Goal: Task Accomplishment & Management: Complete application form

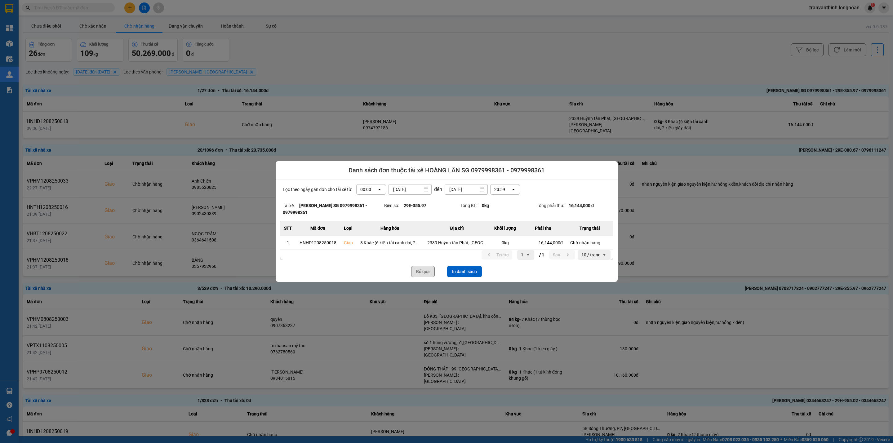
click at [424, 271] on button "Bỏ qua" at bounding box center [423, 271] width 24 height 11
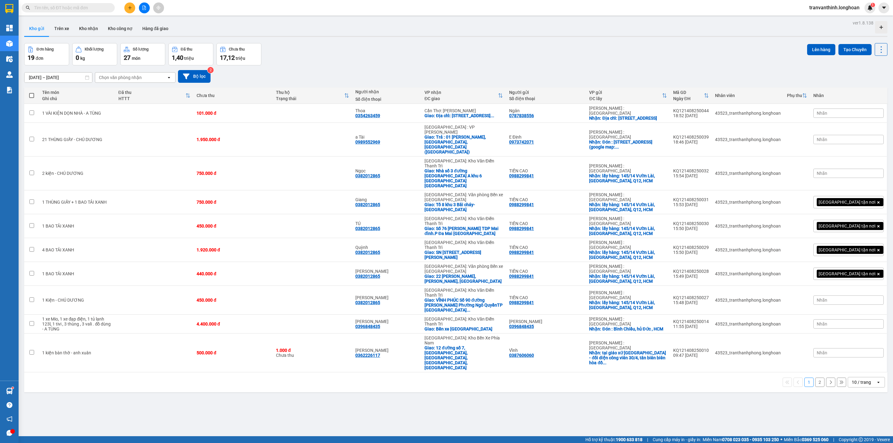
click at [93, 11] on input "text" at bounding box center [70, 7] width 73 height 7
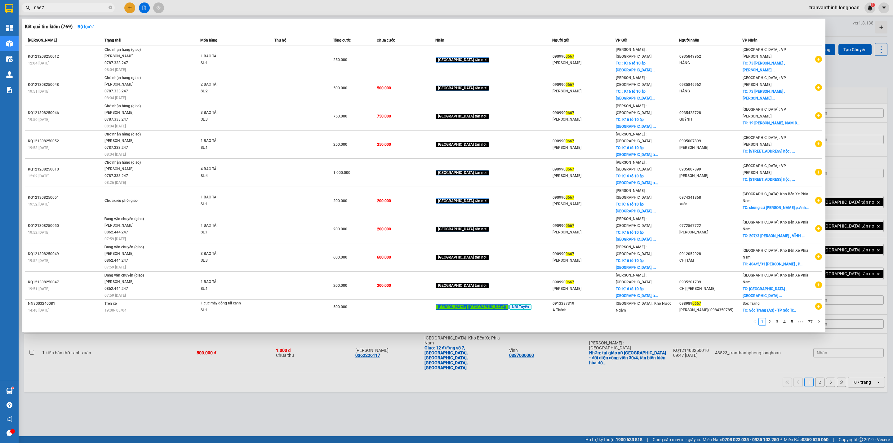
type input "0667"
click at [108, 7] on span "0667" at bounding box center [68, 7] width 93 height 9
click at [111, 6] on icon "close-circle" at bounding box center [111, 8] width 4 height 4
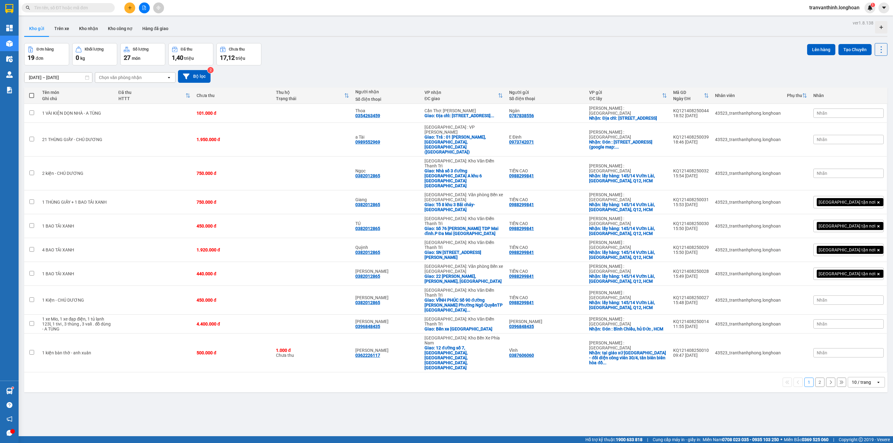
click at [288, 18] on main "ver 1.8.138 Kho gửi Trên xe Kho nhận Kho công nợ Hàng đã giao Đơn hàng 19 đơn K…" at bounding box center [446, 218] width 893 height 436
click at [144, 9] on icon "file-add" at bounding box center [144, 8] width 4 height 4
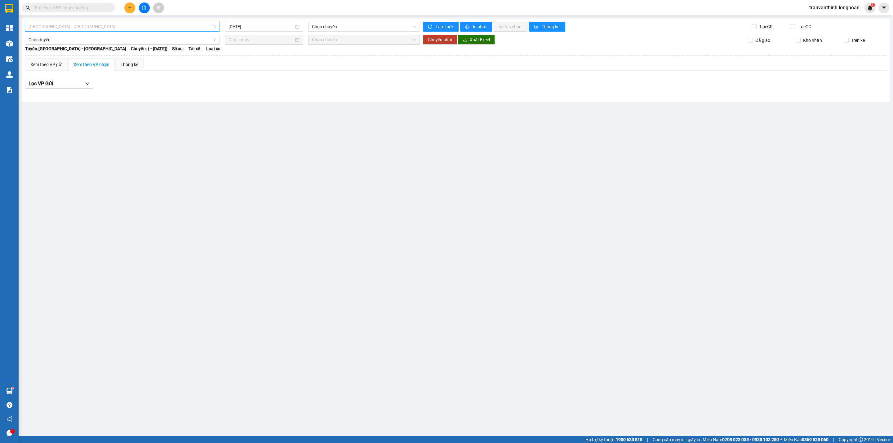
click at [185, 27] on span "Hải Phòng - Hà Nội" at bounding box center [123, 26] width 188 height 9
type input "ntb"
click at [71, 50] on div "Nam [GEOGRAPHIC_DATA]" at bounding box center [123, 49] width 188 height 7
click at [263, 27] on input "15/08/2025" at bounding box center [261, 26] width 65 height 7
click at [280, 83] on div "14" at bounding box center [278, 81] width 7 height 7
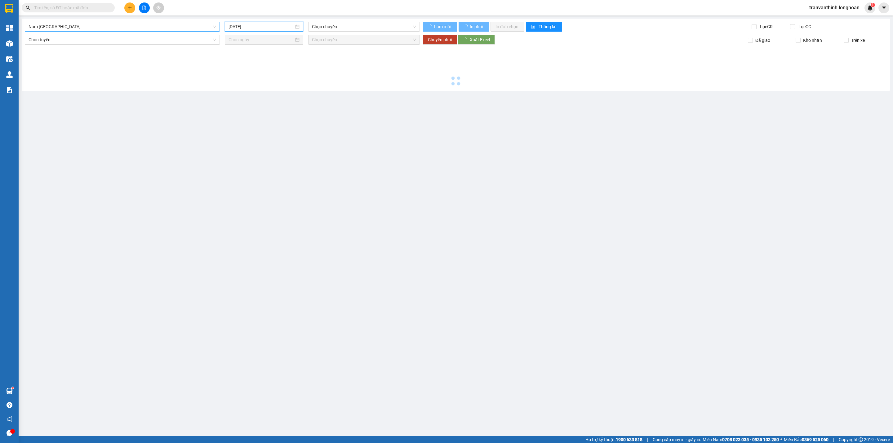
type input "14/08/2025"
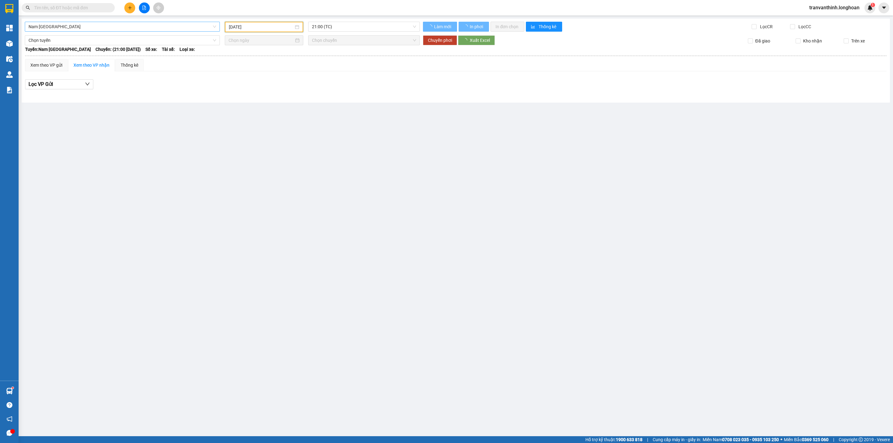
click at [340, 26] on span "21:00 (TC)" at bounding box center [364, 26] width 104 height 9
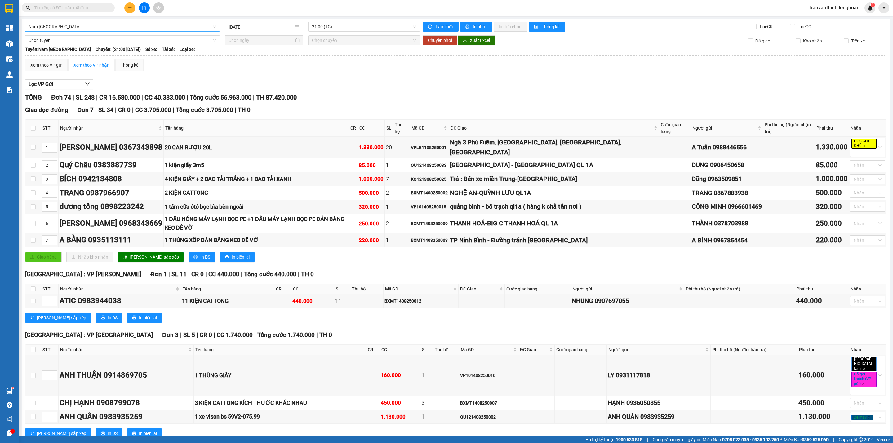
click at [374, 81] on div "Lọc VP Gửi" at bounding box center [456, 84] width 862 height 10
click at [344, 31] on input "search" at bounding box center [362, 26] width 100 height 9
click at [340, 60] on div "23:00 (TC) - 29E-097.92" at bounding box center [334, 59] width 48 height 7
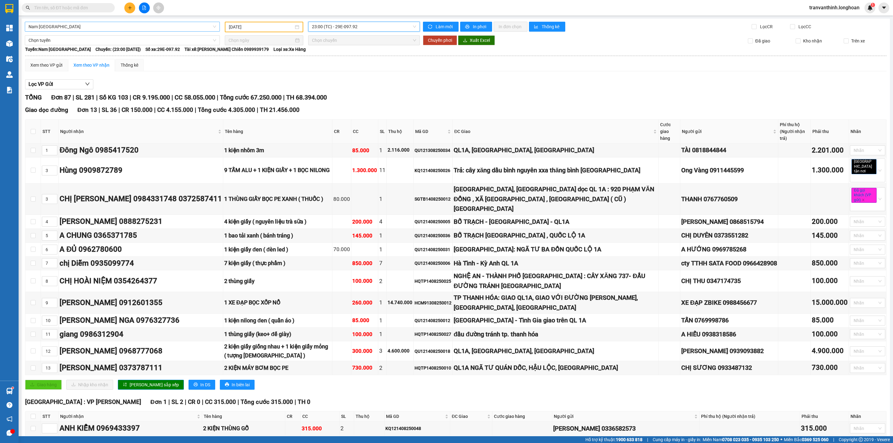
click at [65, 5] on input "text" at bounding box center [70, 7] width 73 height 7
paste input "VHBT0108250027"
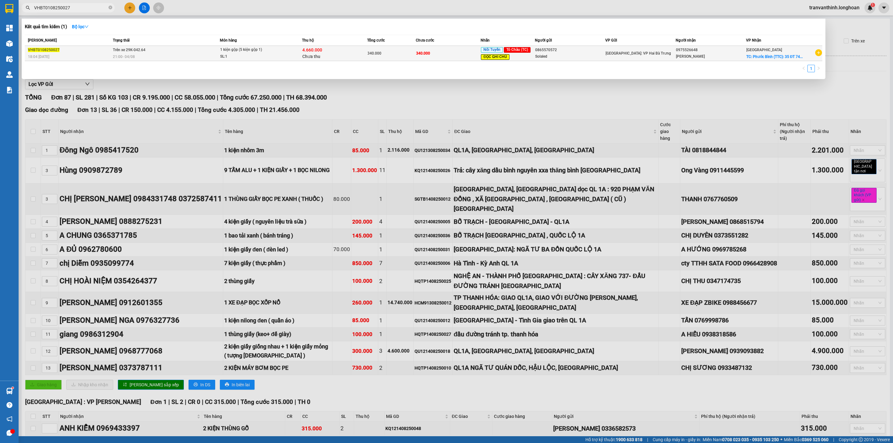
type input "VHBT0108250027"
click at [588, 51] on div "0865570572" at bounding box center [570, 50] width 70 height 7
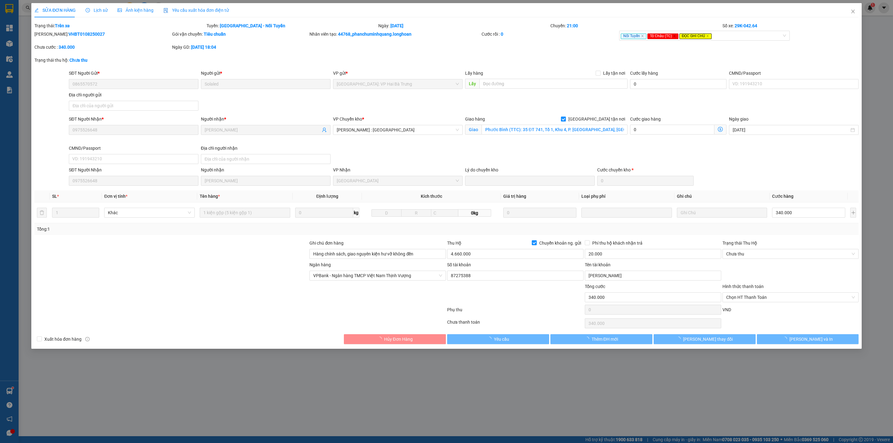
type input "0865570572"
type input "Solaled"
type input "0975526648"
type input "Danh Tư"
checkbox input "true"
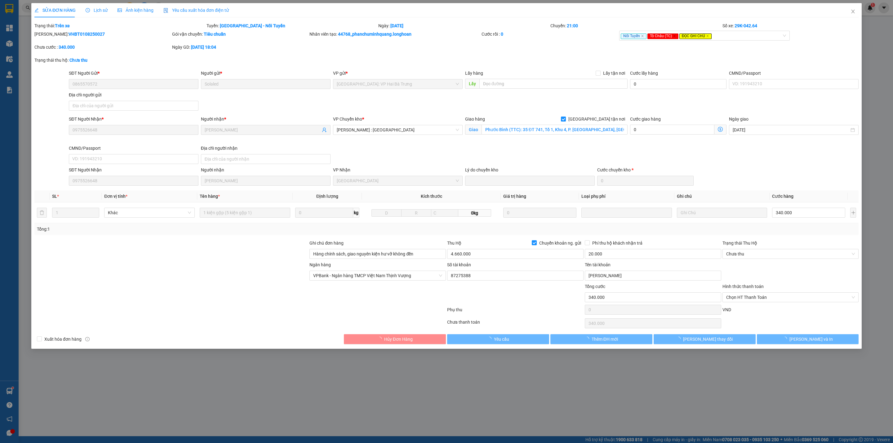
type input "Phước Bình (TTC): 35 ĐT 741, Tổ 1, Khu 4, P. Long Phước, TX. Phước Long, Tỉnh B…"
type input "Hàng chính sách, giao nguyên kiện hư vỡ không đền"
type input "340.000"
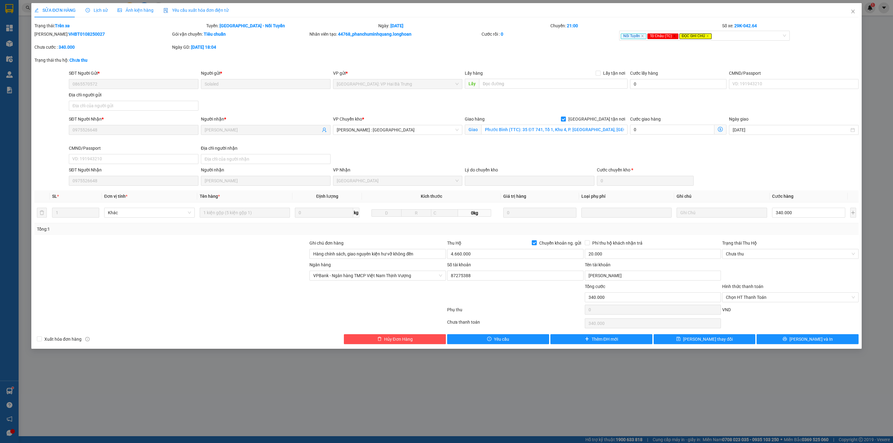
click at [97, 9] on span "Lịch sử" at bounding box center [97, 10] width 22 height 5
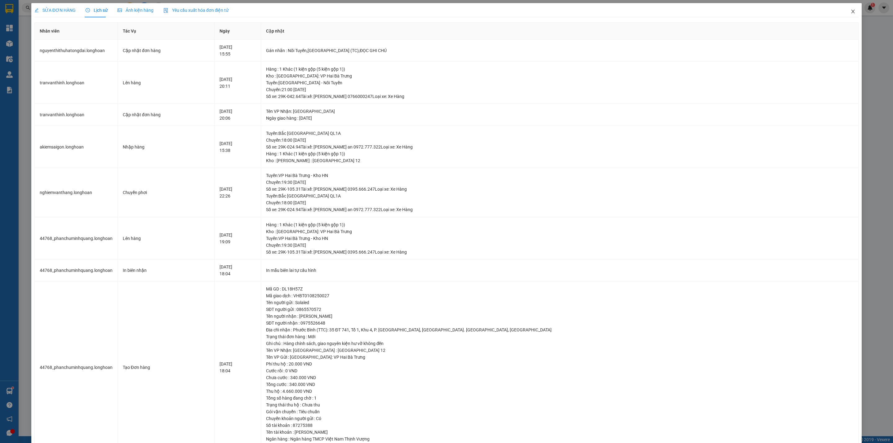
click at [851, 11] on icon "close" at bounding box center [853, 11] width 5 height 5
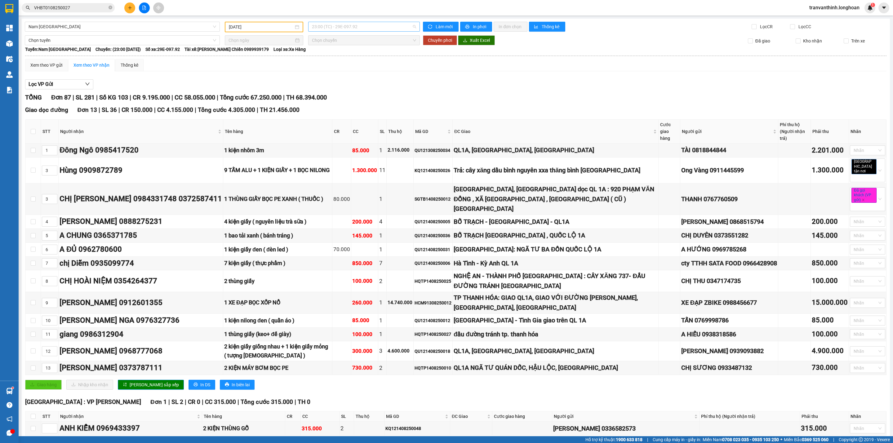
click at [320, 25] on span "23:00 (TC) - 29E-097.92" at bounding box center [364, 26] width 104 height 9
click at [324, 48] on div "21:00 (TC)" at bounding box center [334, 49] width 48 height 7
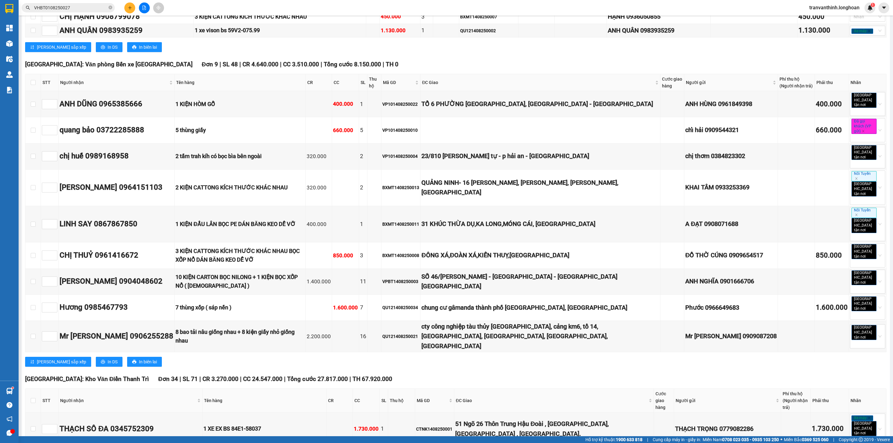
scroll to position [225, 0]
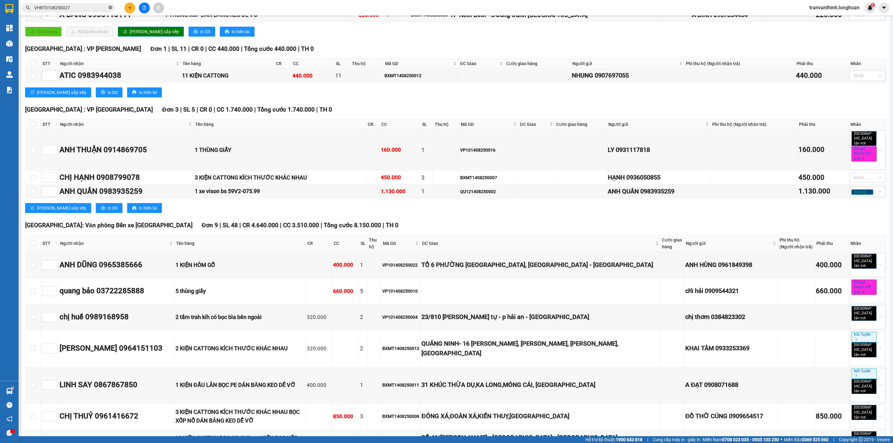
click at [109, 7] on icon "close-circle" at bounding box center [111, 8] width 4 height 4
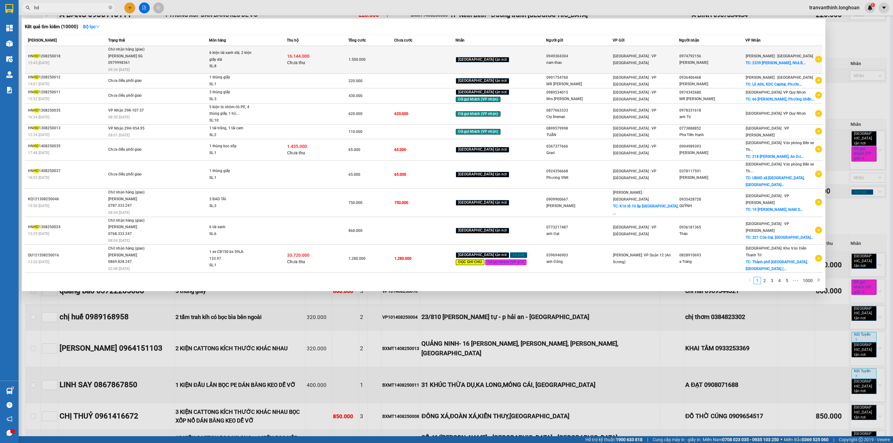
type input "hd"
click at [409, 60] on td at bounding box center [424, 60] width 61 height 28
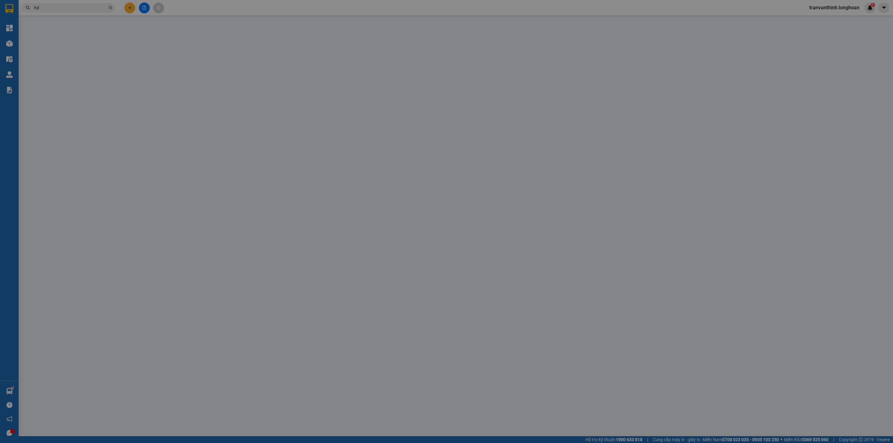
type input "0949304304"
type input "nam thao"
type input "0974792156"
type input "Hoàng Bích"
checkbox input "true"
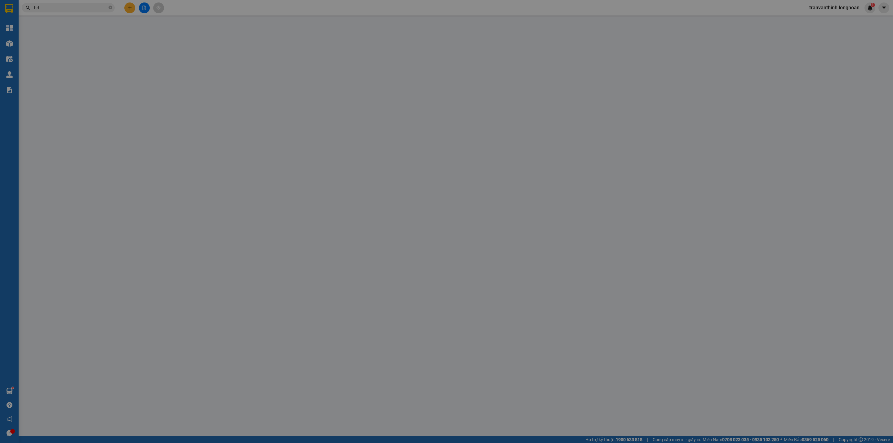
type input "2339 Huỳnh tấn Phát, Nhà Bè, TP HCM"
type input "1.500.000"
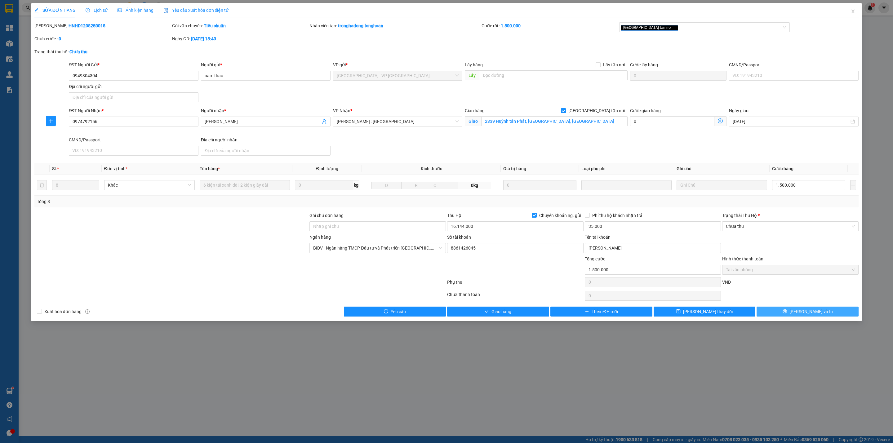
click at [807, 314] on span "[PERSON_NAME] và In" at bounding box center [811, 311] width 43 height 7
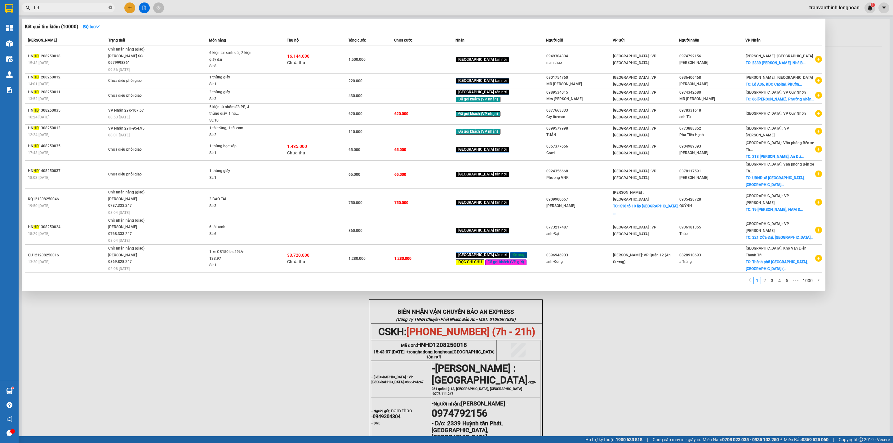
click at [112, 7] on icon "close-circle" at bounding box center [111, 8] width 4 height 4
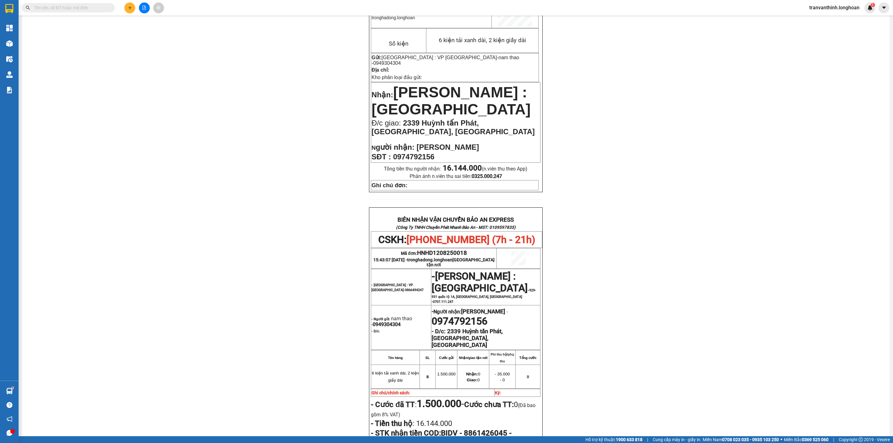
scroll to position [93, 0]
click at [794, 153] on div "PHIẾU DÁN LÊN HÀNG CSKH: 1900.06.88.33 CÔNG TY TNHH CHUYỂN PHÁT NHANH BẢO AN MS…" at bounding box center [455, 250] width 853 height 578
click at [79, 9] on input "text" at bounding box center [70, 7] width 73 height 7
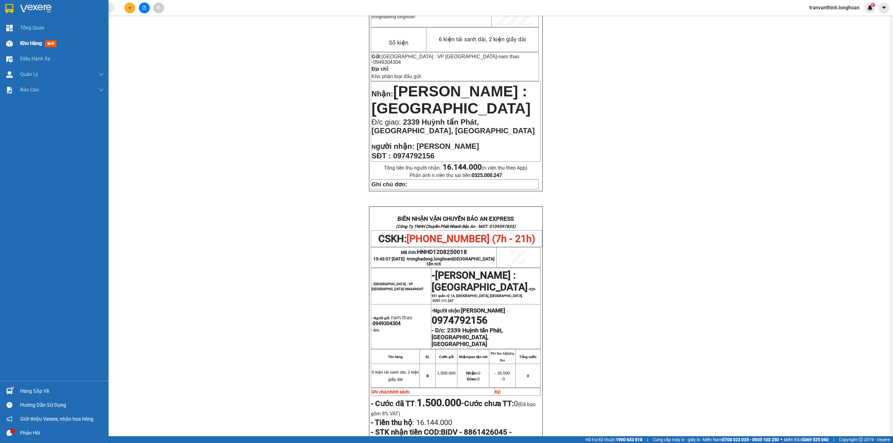
drag, startPoint x: 34, startPoint y: 42, endPoint x: 249, endPoint y: 435, distance: 448.5
click at [34, 43] on span "Kho hàng" at bounding box center [31, 43] width 22 height 6
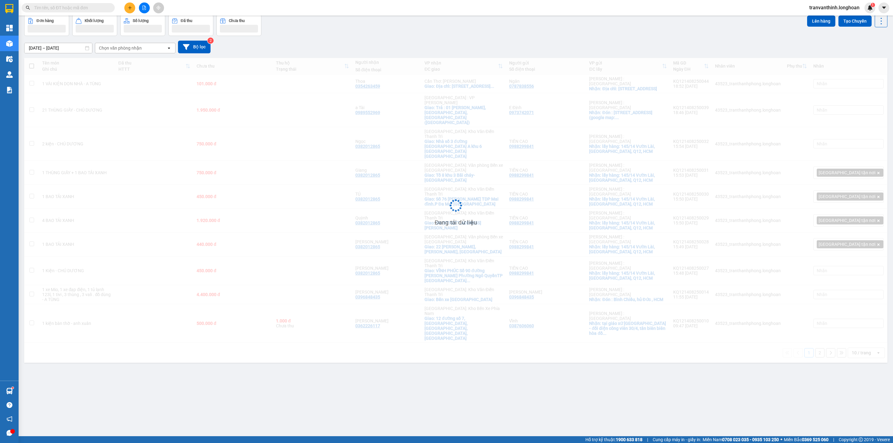
scroll to position [29, 0]
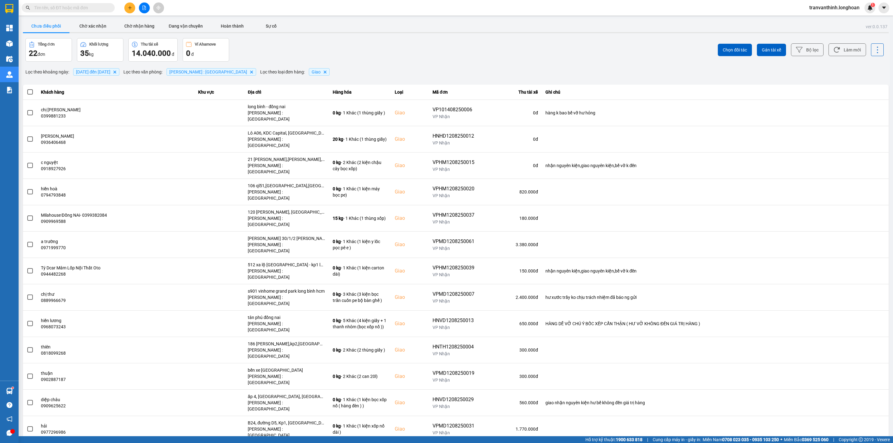
drag, startPoint x: 82, startPoint y: 8, endPoint x: 102, endPoint y: 9, distance: 20.2
click at [82, 8] on input "text" at bounding box center [70, 7] width 73 height 7
click at [100, 7] on input "text" at bounding box center [70, 7] width 73 height 7
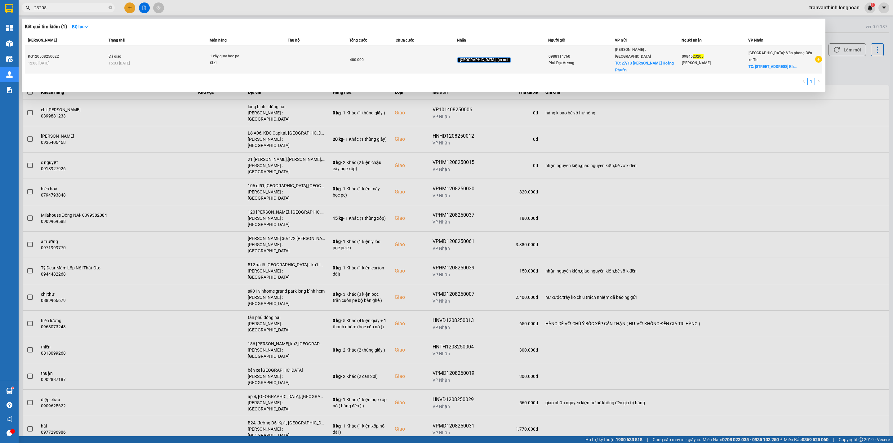
type input "23205"
click at [364, 58] on span "480.000" at bounding box center [357, 60] width 14 height 4
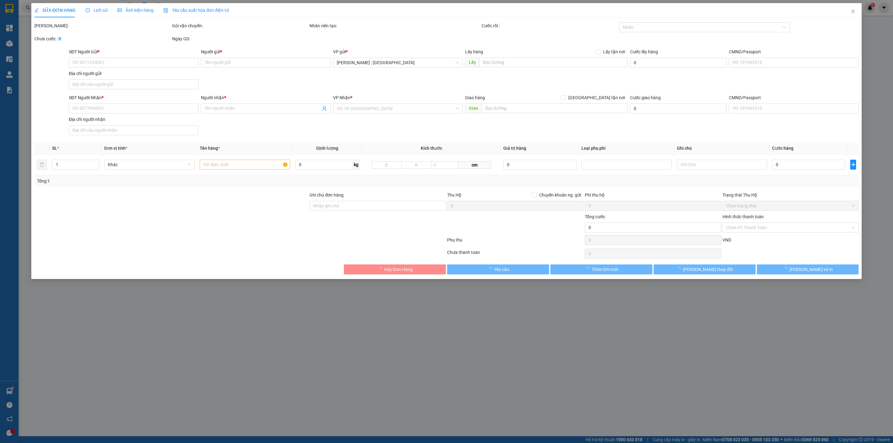
type input "0988114760"
type input "Phú Đạt Vượng"
checkbox input "true"
type input "27/13 [PERSON_NAME] Phường 10 Quận 6 HCM"
type input "65.000"
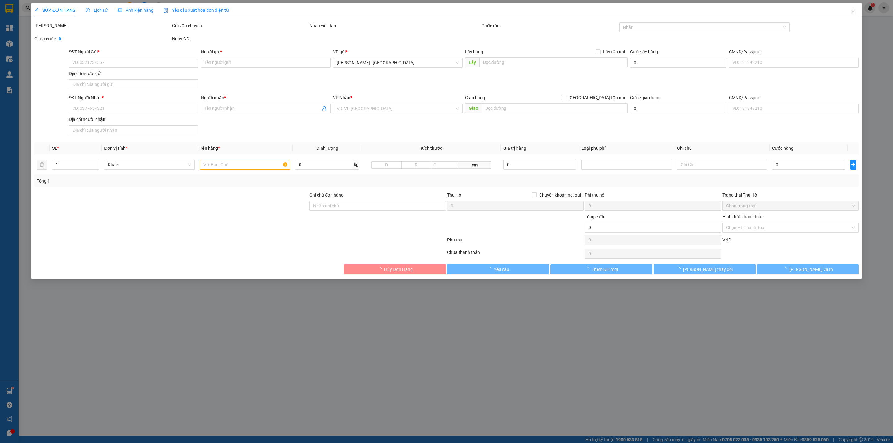
type input "0984523205"
type input "[PERSON_NAME]"
checkbox input "true"
type input "[STREET_ADDRESS]"
type input "GIẢM 235K DO TÍNH NHẦM CƯỚC ĐƠN KQ122407250016"
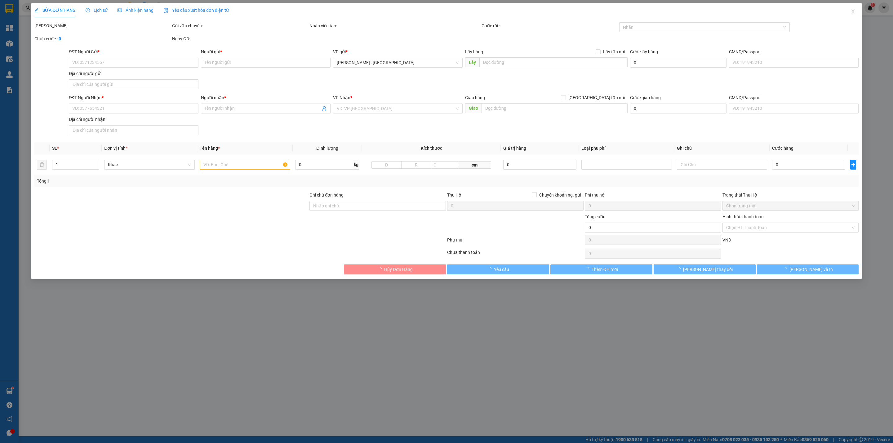
type input "480.000"
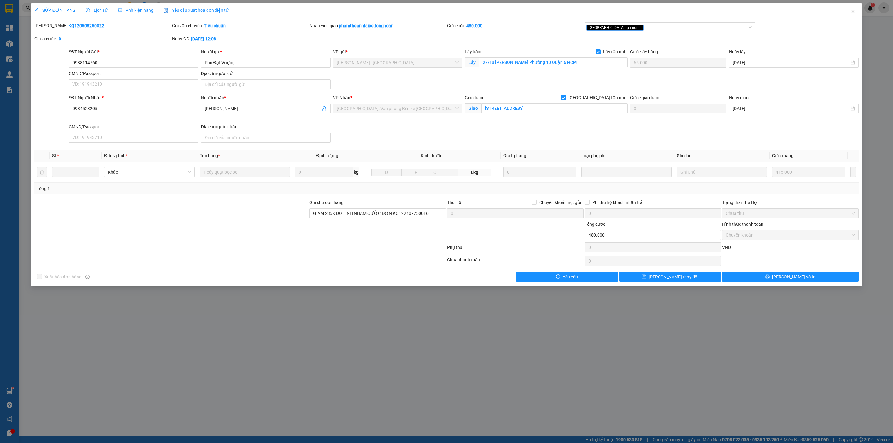
click at [92, 8] on span "Lịch sử" at bounding box center [97, 10] width 22 height 5
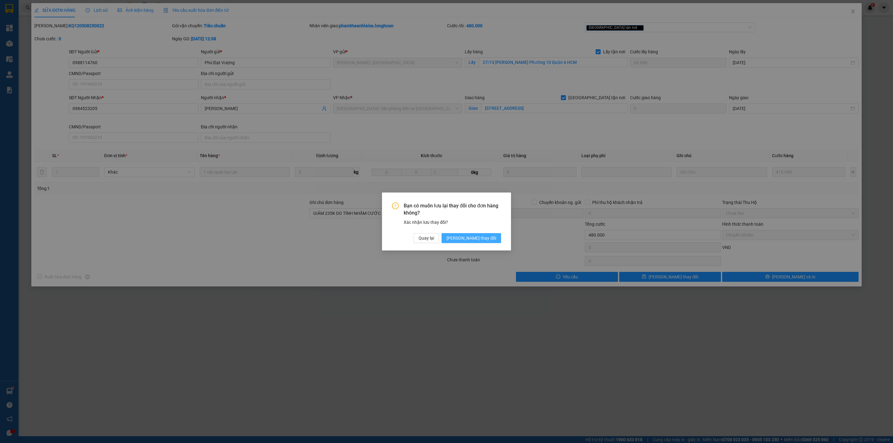
click at [484, 237] on span "[PERSON_NAME] thay đổi" at bounding box center [472, 238] width 50 height 7
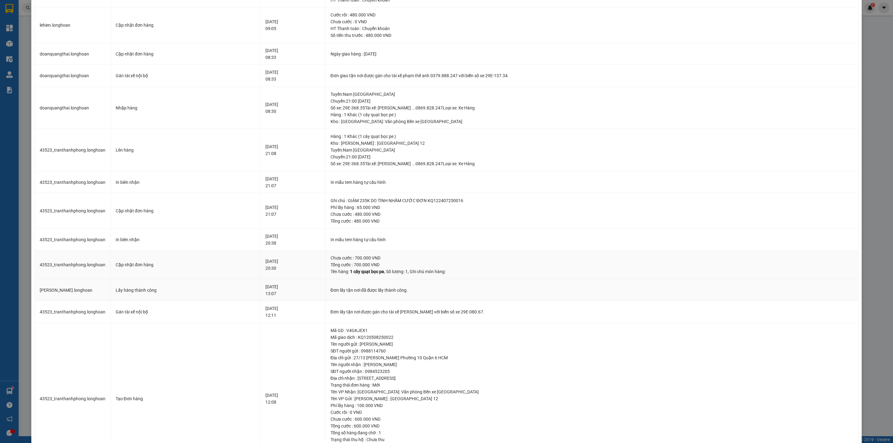
scroll to position [186, 0]
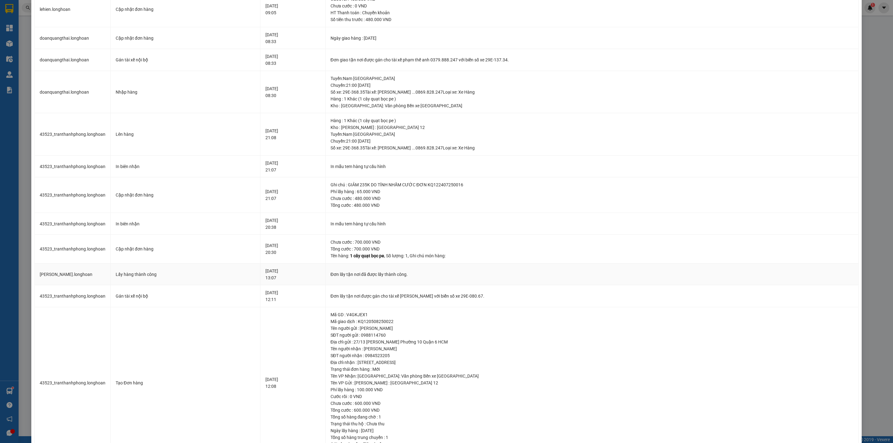
click at [176, 278] on div "Lấy hàng thành công" at bounding box center [186, 274] width 140 height 7
click at [132, 278] on div "Lấy hàng thành công" at bounding box center [186, 274] width 140 height 7
click at [139, 252] on div "Cập nhật đơn hàng" at bounding box center [186, 249] width 140 height 7
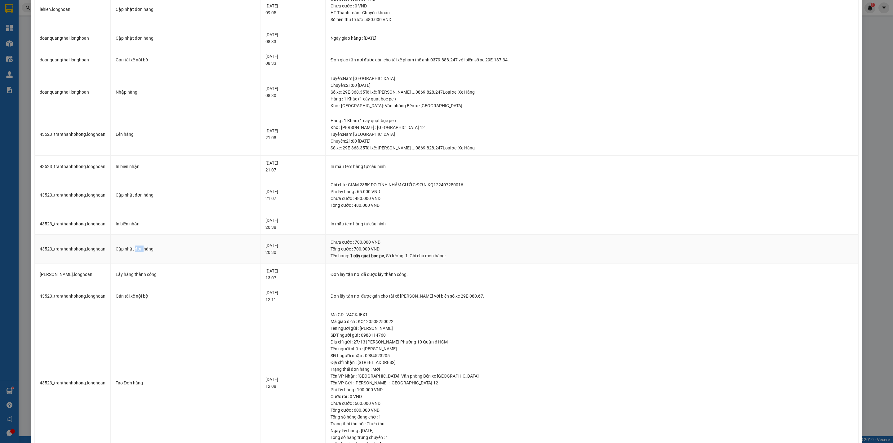
click at [139, 252] on div "Cập nhật đơn hàng" at bounding box center [186, 249] width 140 height 7
